Goal: Task Accomplishment & Management: Use online tool/utility

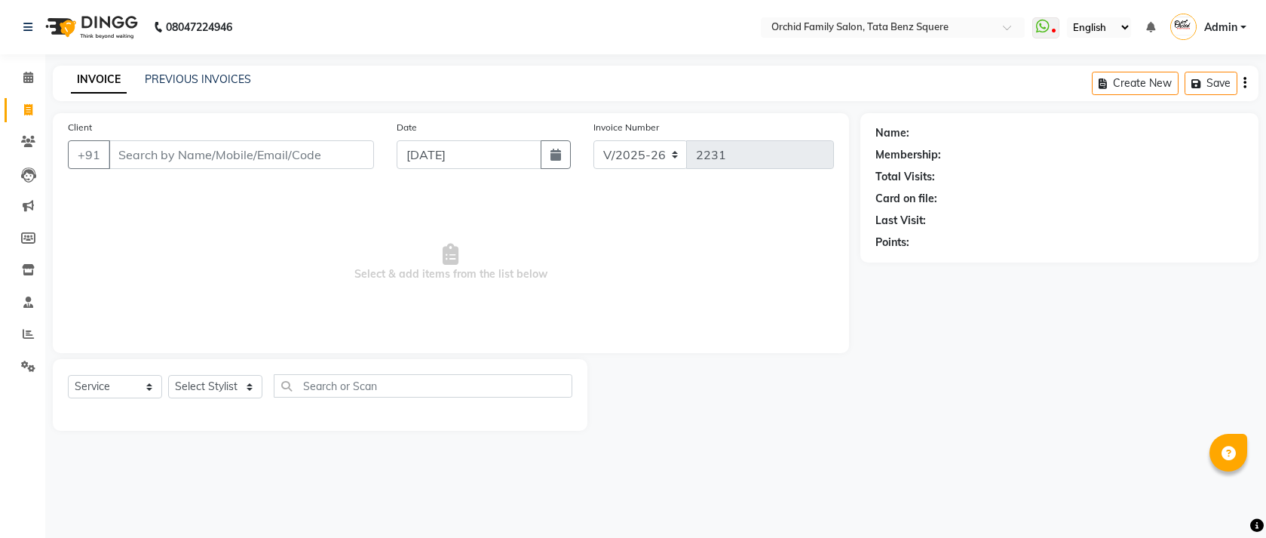
select select "107"
select select "service"
click at [204, 391] on select "Select Stylist Accountant [PERSON_NAME] [PERSON_NAME] [PERSON_NAME] [PERSON_NAM…" at bounding box center [215, 386] width 94 height 23
select select "11441"
click at [168, 375] on select "Select Stylist Accountant [PERSON_NAME] [PERSON_NAME] [PERSON_NAME] [PERSON_NAM…" at bounding box center [215, 386] width 94 height 23
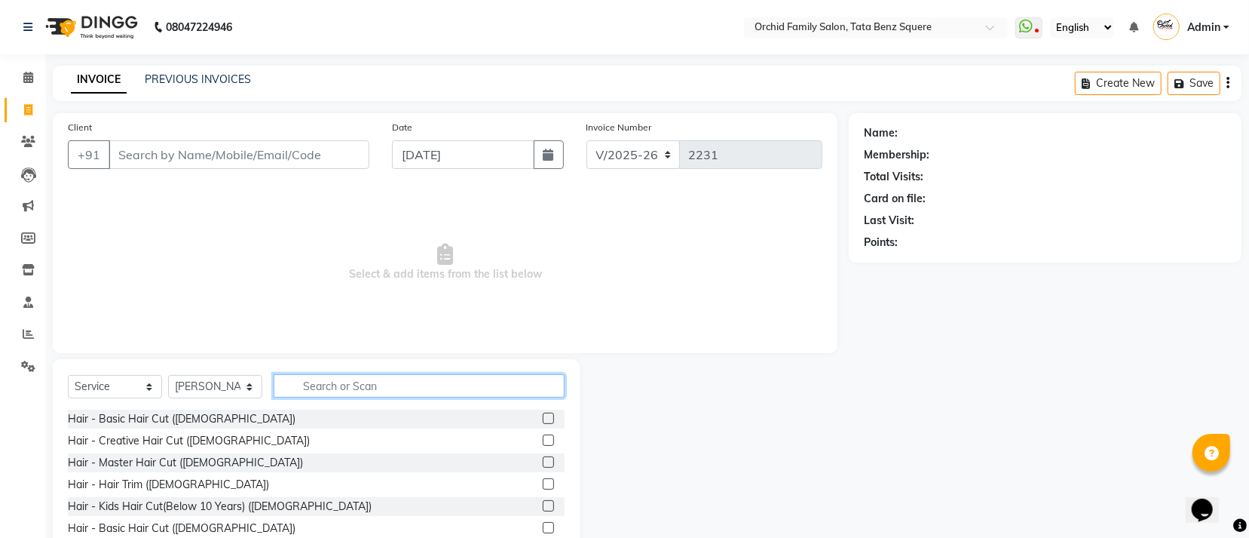
click at [351, 382] on input "text" at bounding box center [419, 385] width 291 height 23
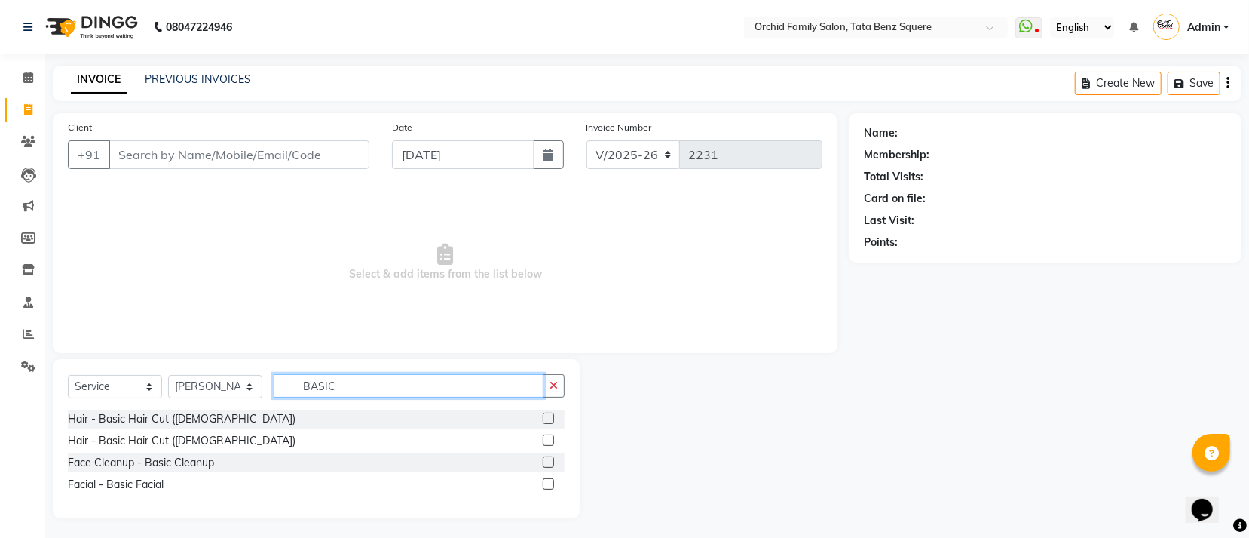
type input "BASIC"
click at [553, 443] on label at bounding box center [548, 439] width 11 height 11
click at [553, 443] on input "checkbox" at bounding box center [548, 441] width 10 height 10
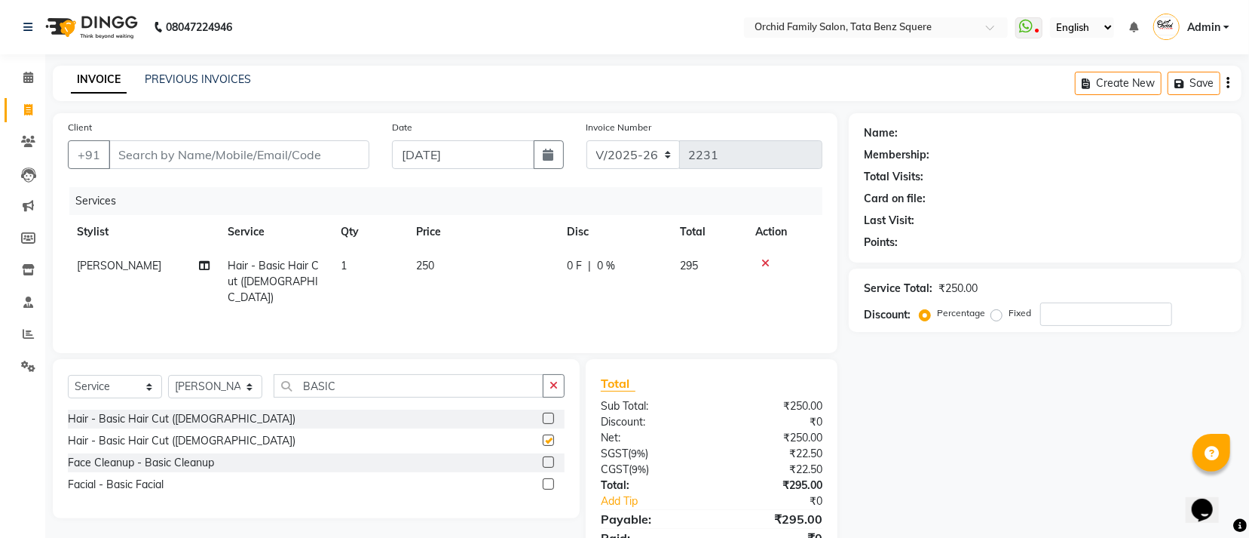
checkbox input "false"
click at [421, 390] on input "BASIC" at bounding box center [409, 385] width 270 height 23
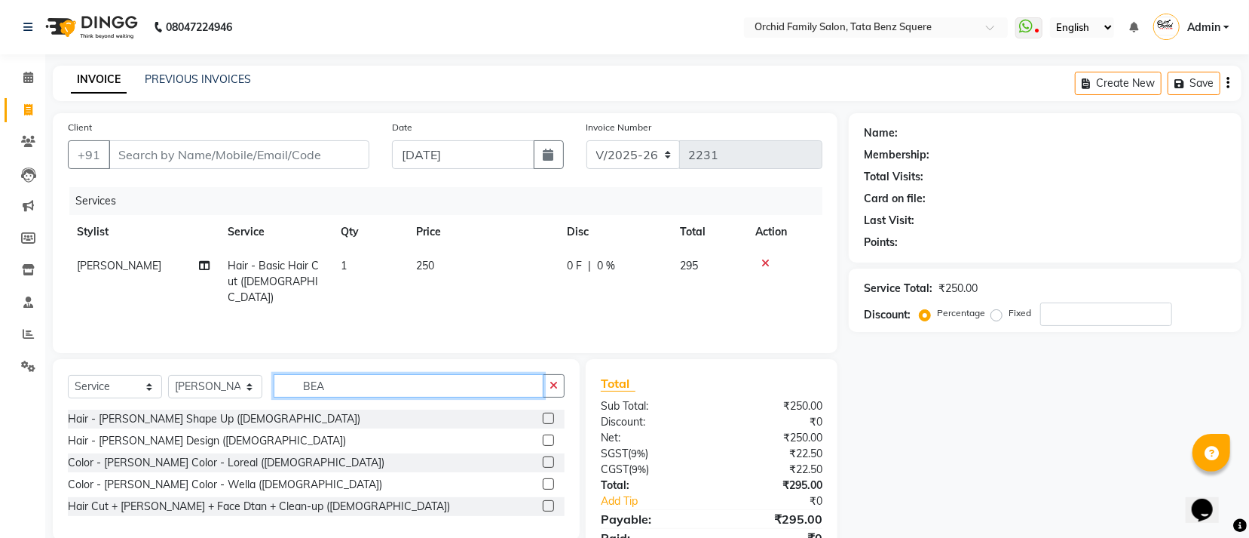
type input "BEA"
click at [544, 417] on label at bounding box center [548, 417] width 11 height 11
click at [544, 417] on input "checkbox" at bounding box center [548, 419] width 10 height 10
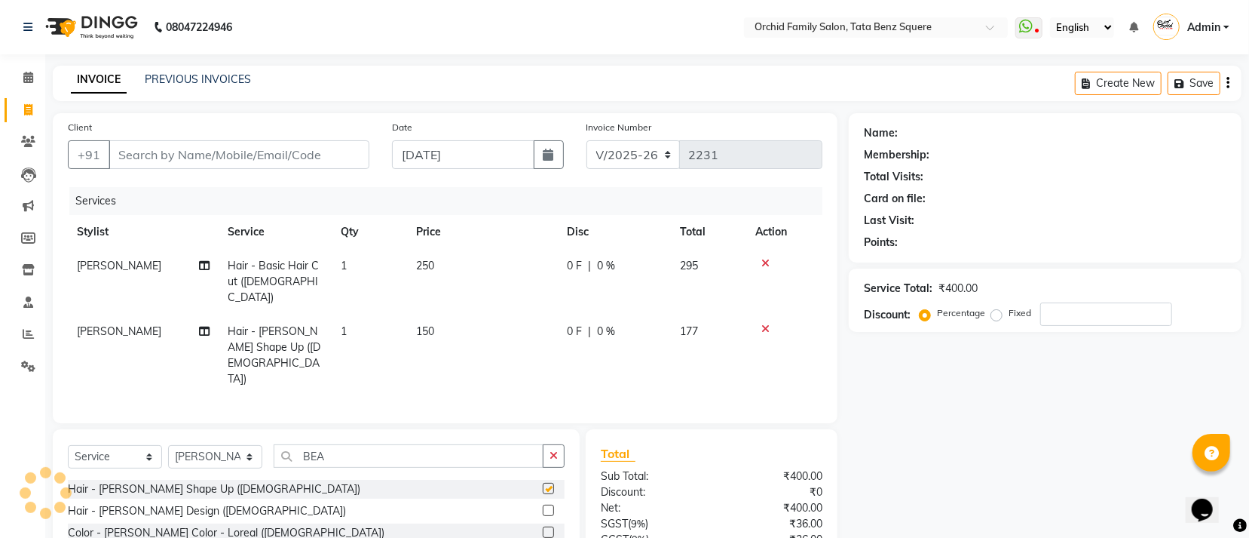
checkbox input "false"
click at [152, 150] on input "Client" at bounding box center [239, 154] width 261 height 29
type input "9"
type input "0"
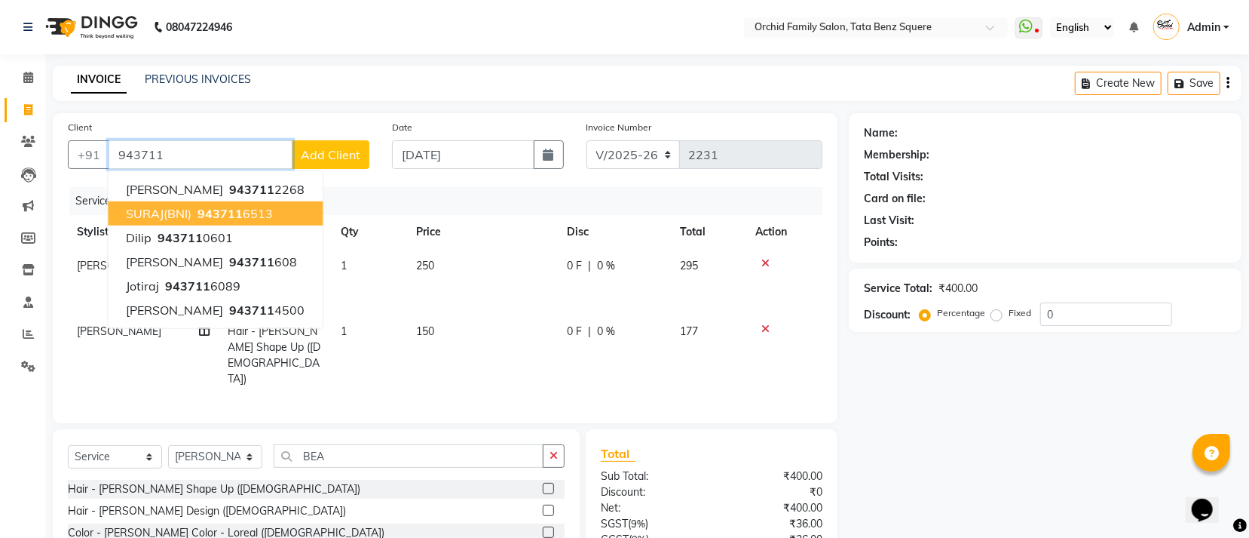
click at [169, 216] on span "SURAJ(BNI)" at bounding box center [159, 213] width 66 height 15
type input "9437116513"
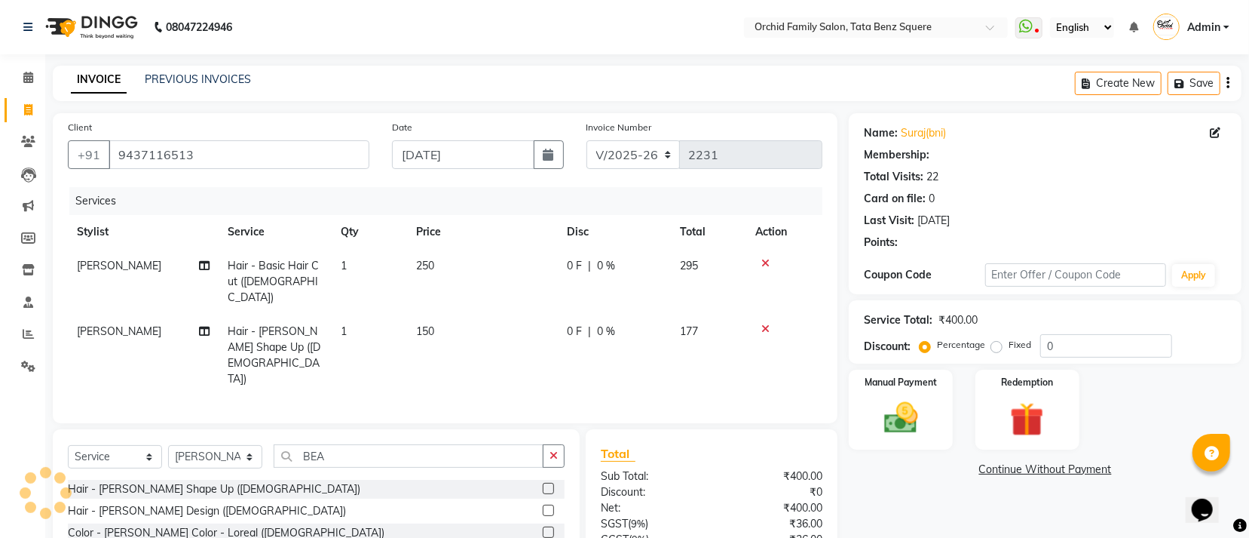
select select "1: Object"
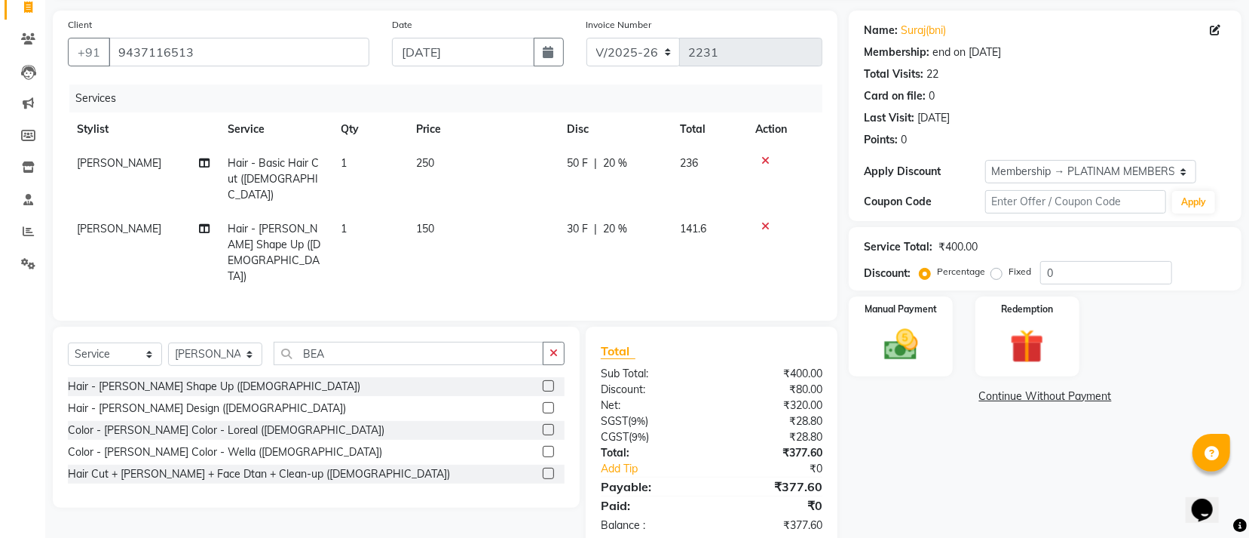
scroll to position [106, 0]
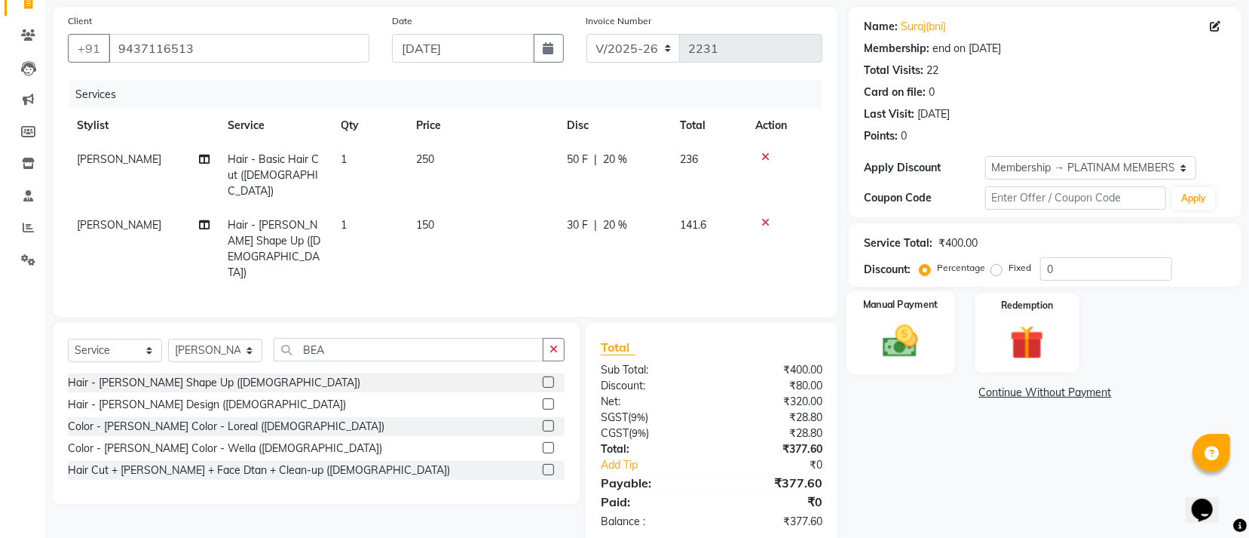
click at [912, 323] on img at bounding box center [900, 340] width 57 height 41
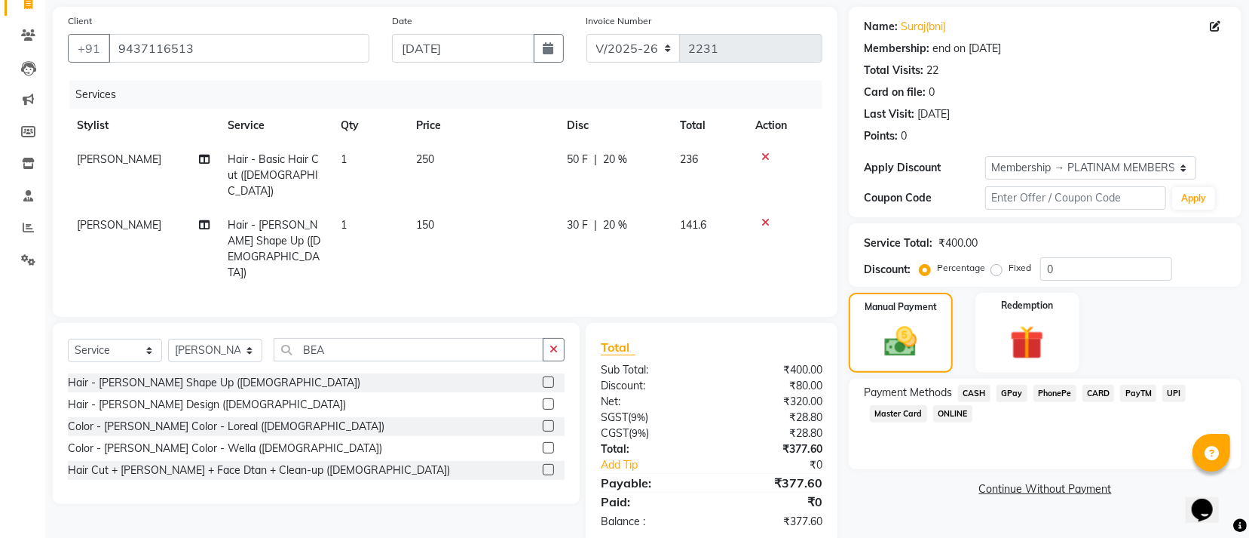
click at [973, 397] on span "CASH" at bounding box center [974, 392] width 32 height 17
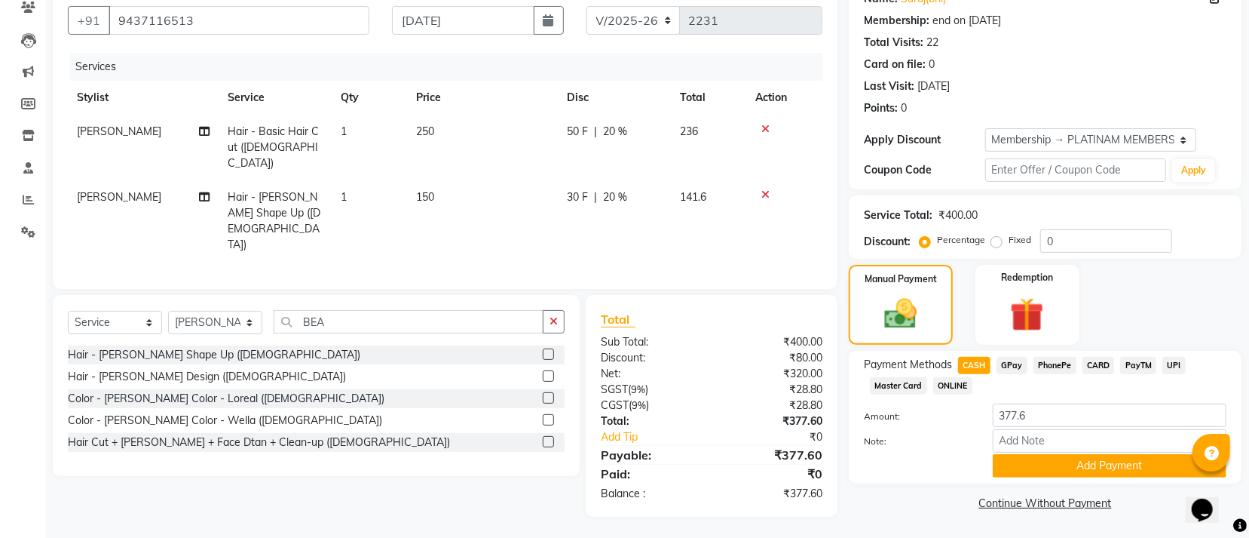
scroll to position [136, 0]
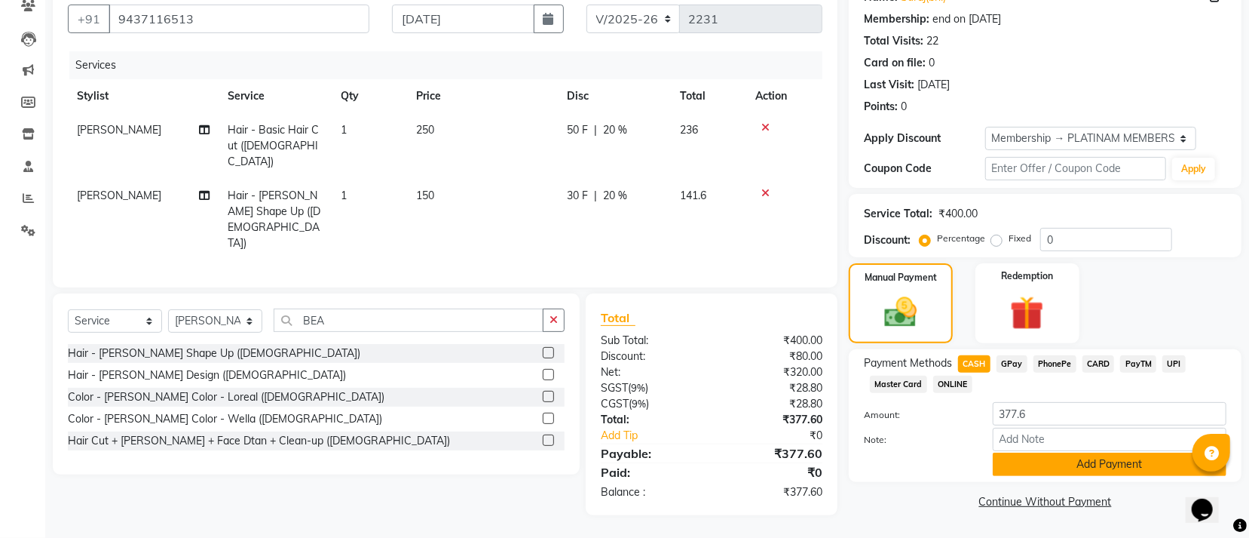
click at [1037, 464] on button "Add Payment" at bounding box center [1110, 463] width 234 height 23
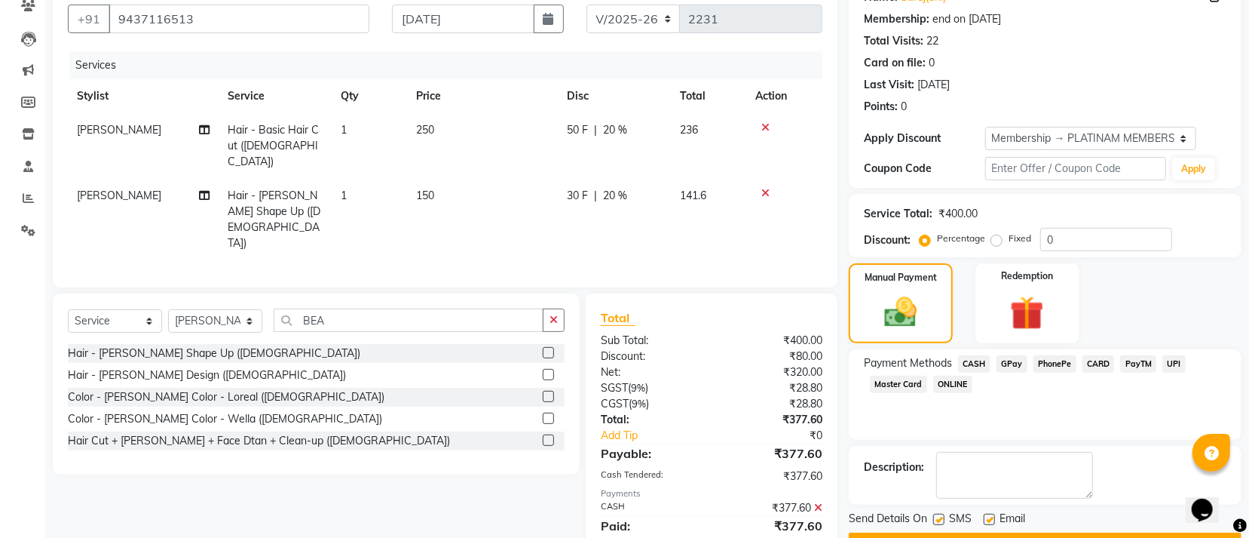
scroll to position [176, 0]
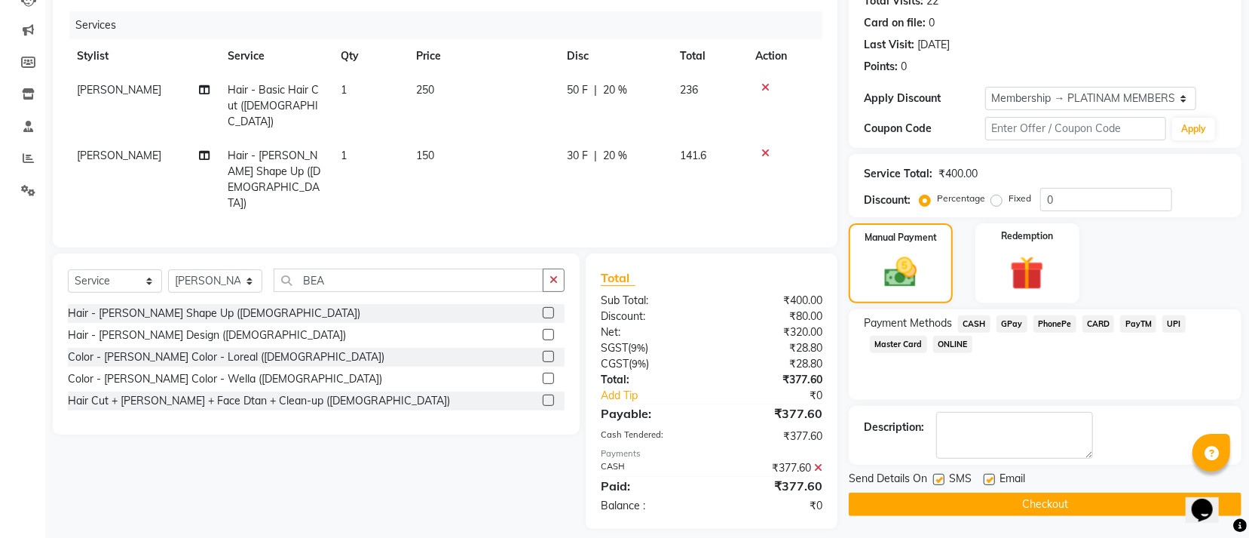
click at [962, 510] on button "Checkout" at bounding box center [1045, 503] width 393 height 23
